Goal: Navigation & Orientation: Find specific page/section

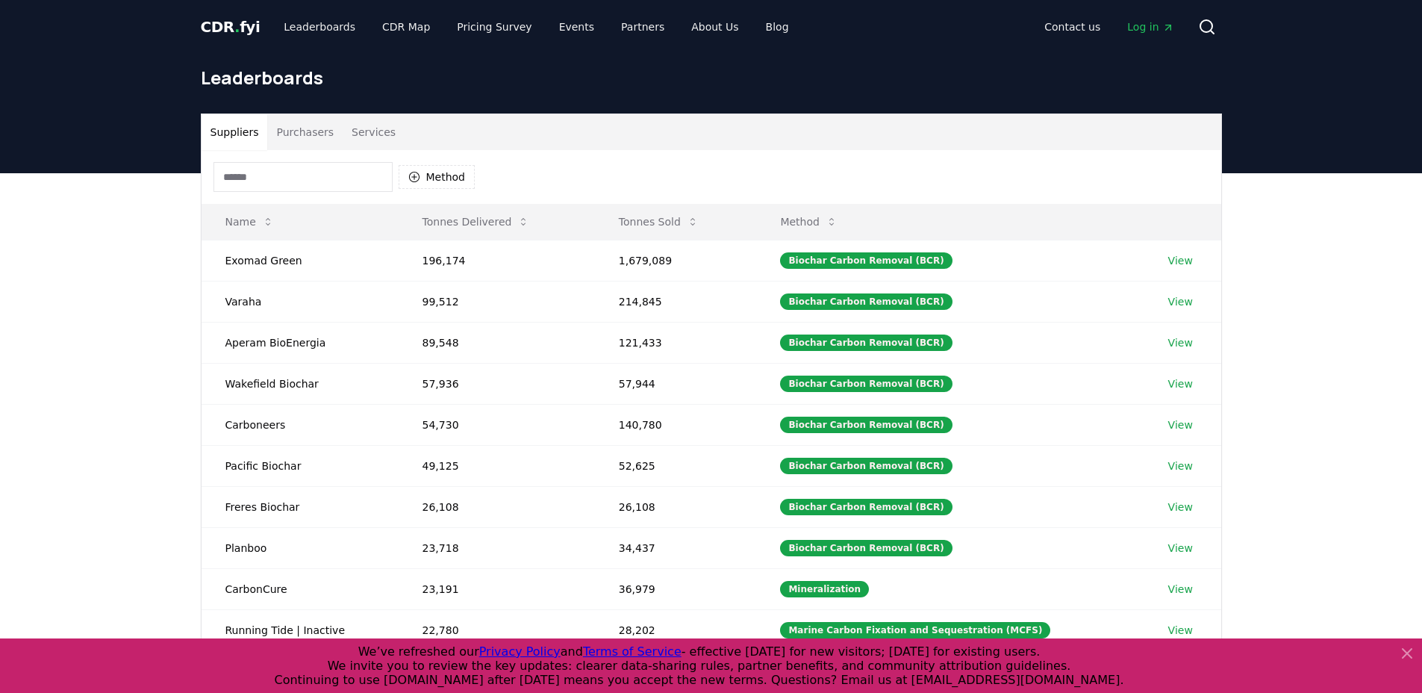
click at [290, 135] on button "Purchasers" at bounding box center [304, 132] width 75 height 36
click at [390, 30] on link "CDR Map" at bounding box center [406, 26] width 72 height 27
